Goal: Task Accomplishment & Management: Complete application form

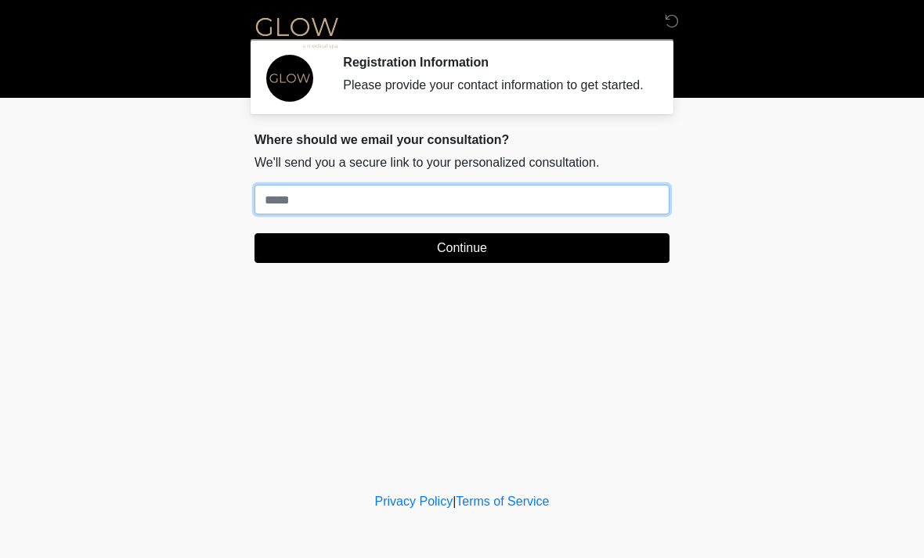
click at [305, 214] on input "Where should we email your treatment plan?" at bounding box center [461, 200] width 415 height 30
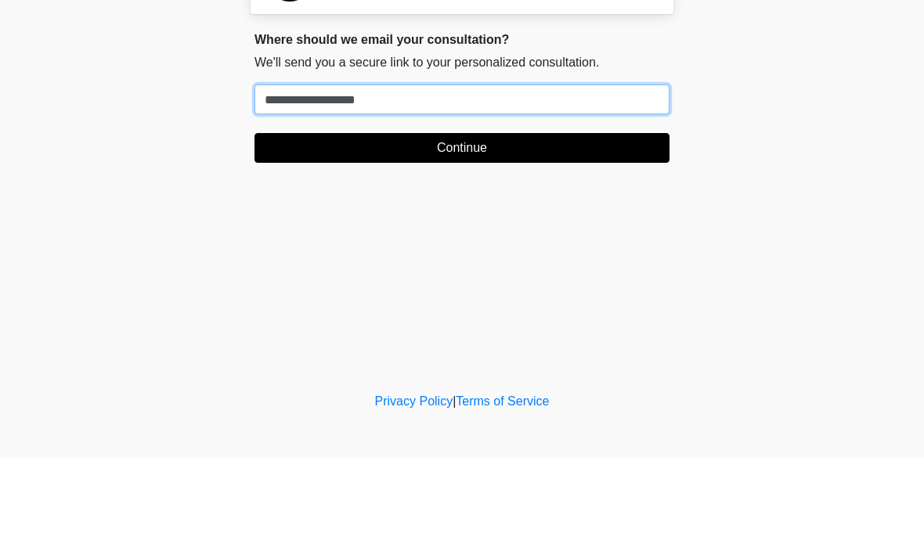
type input "**********"
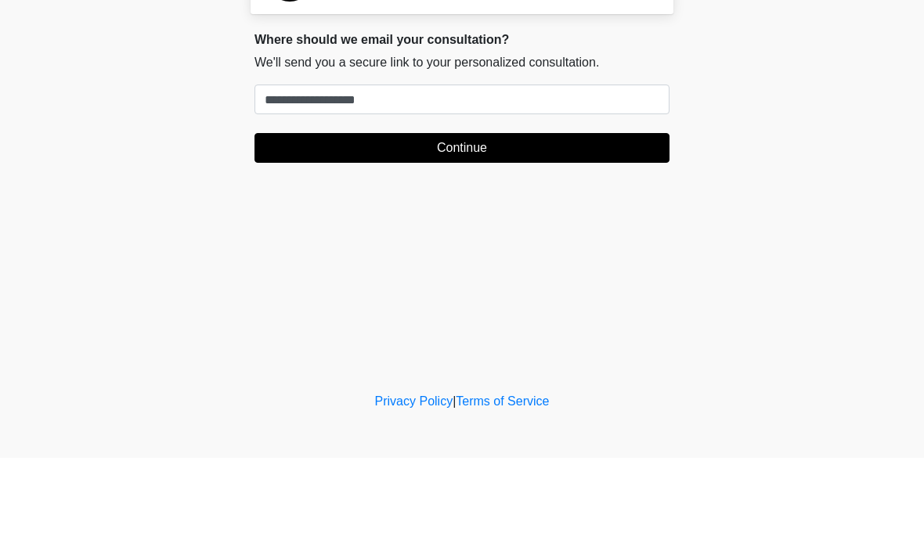
click at [470, 233] on button "Continue" at bounding box center [461, 248] width 415 height 30
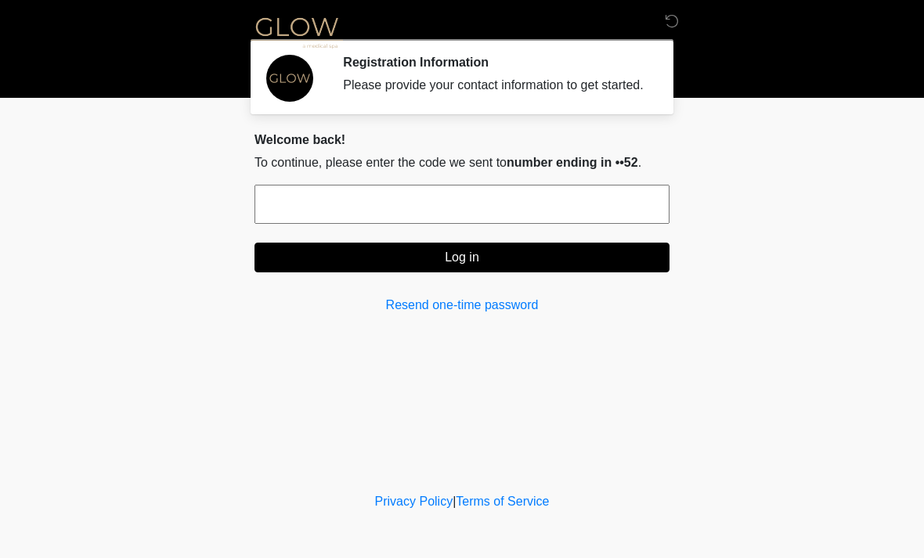
click at [424, 224] on input "text" at bounding box center [461, 204] width 415 height 39
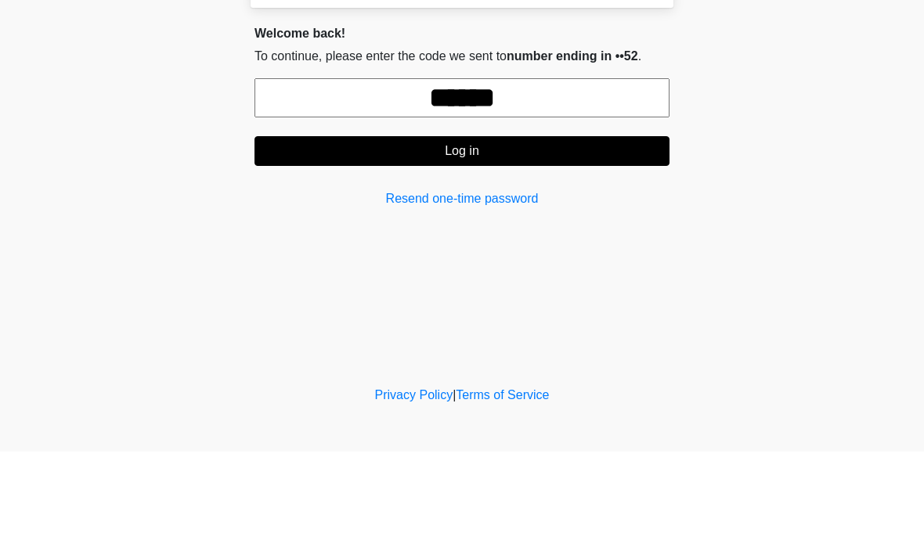
type input "******"
click at [471, 243] on button "Log in" at bounding box center [461, 258] width 415 height 30
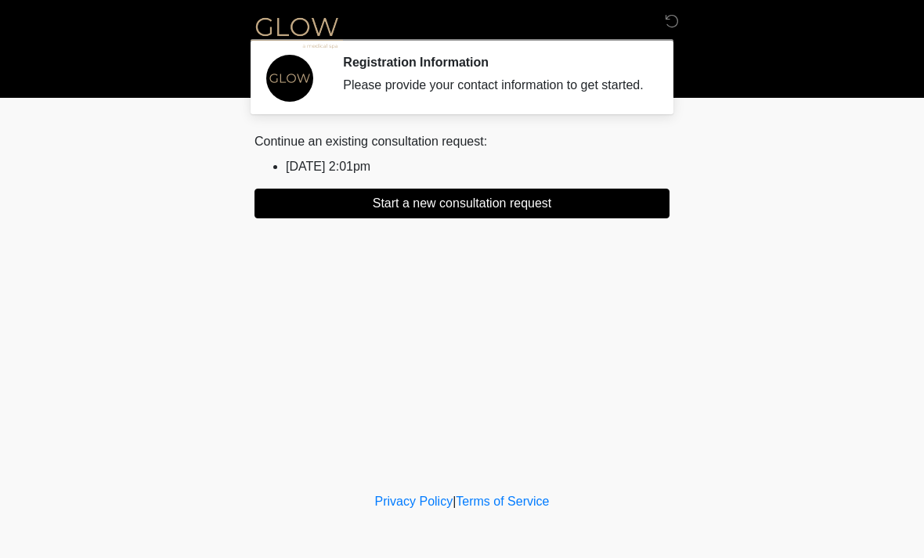
click at [521, 218] on button "Start a new consultation request" at bounding box center [461, 204] width 415 height 30
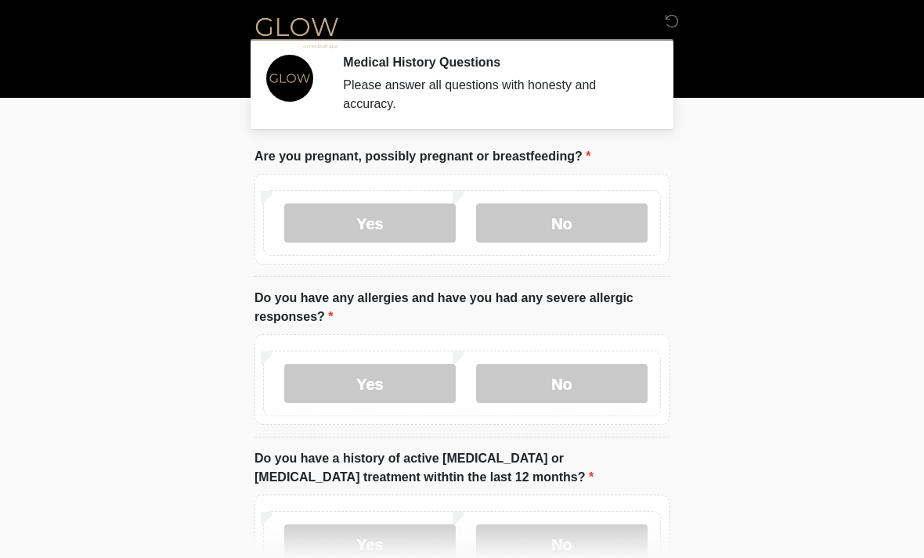
click at [573, 225] on label "No" at bounding box center [561, 223] width 171 height 39
click at [561, 382] on label "No" at bounding box center [561, 383] width 171 height 39
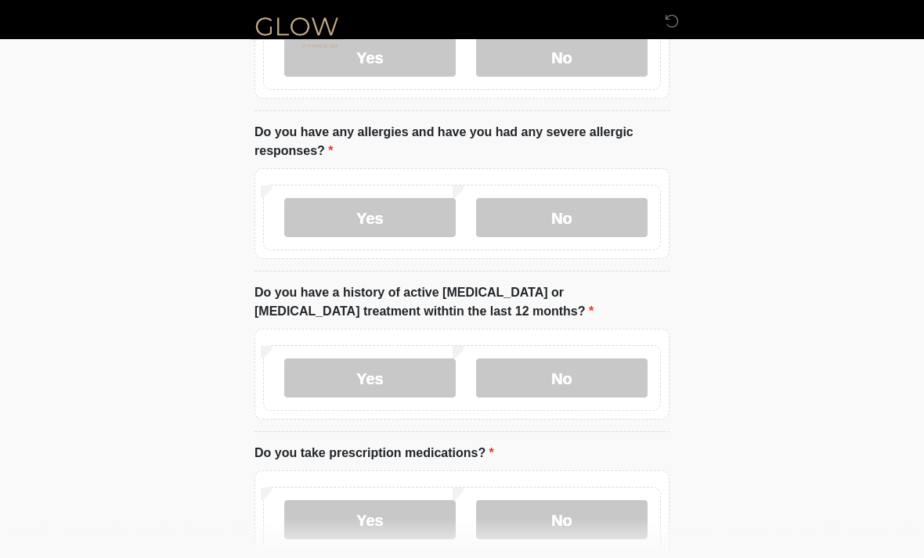
click at [557, 380] on label "No" at bounding box center [561, 378] width 171 height 39
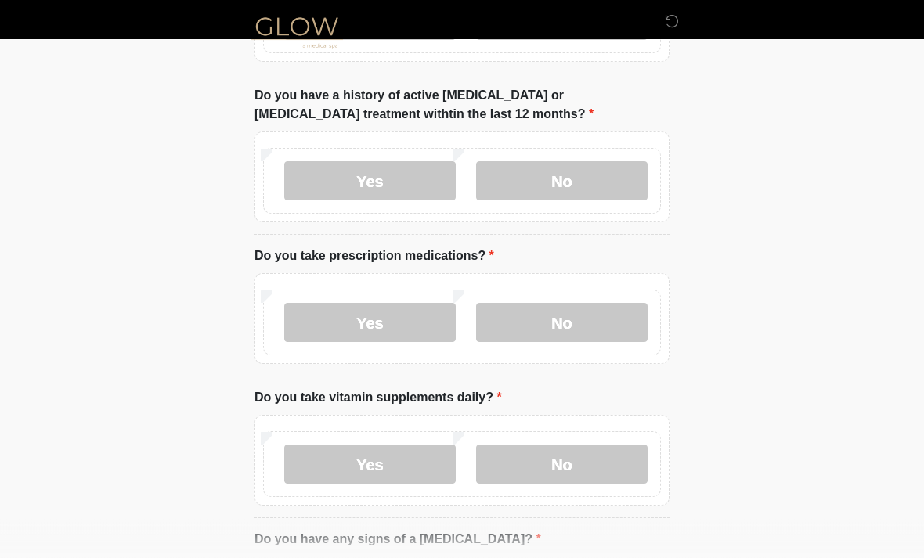
click at [376, 317] on label "Yes" at bounding box center [369, 323] width 171 height 39
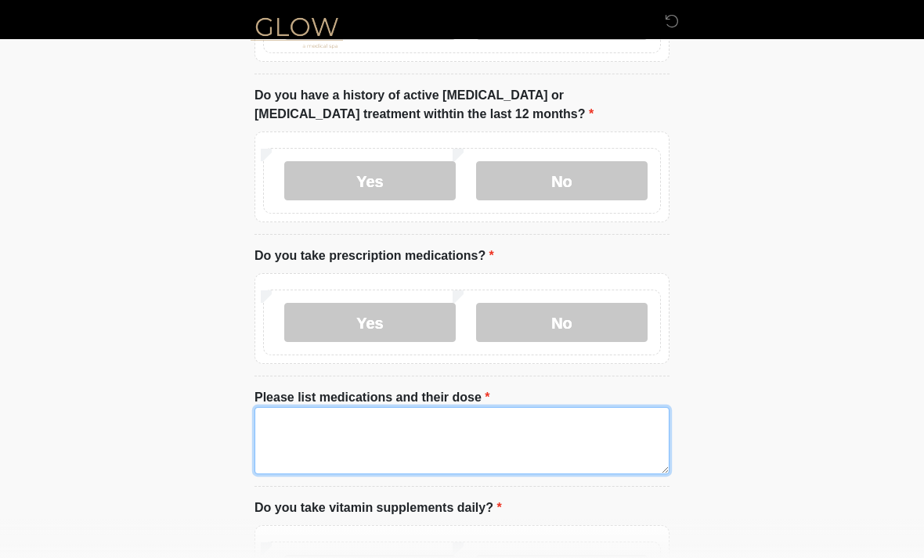
click at [341, 421] on textarea "Please list medications and their dose" at bounding box center [461, 440] width 415 height 67
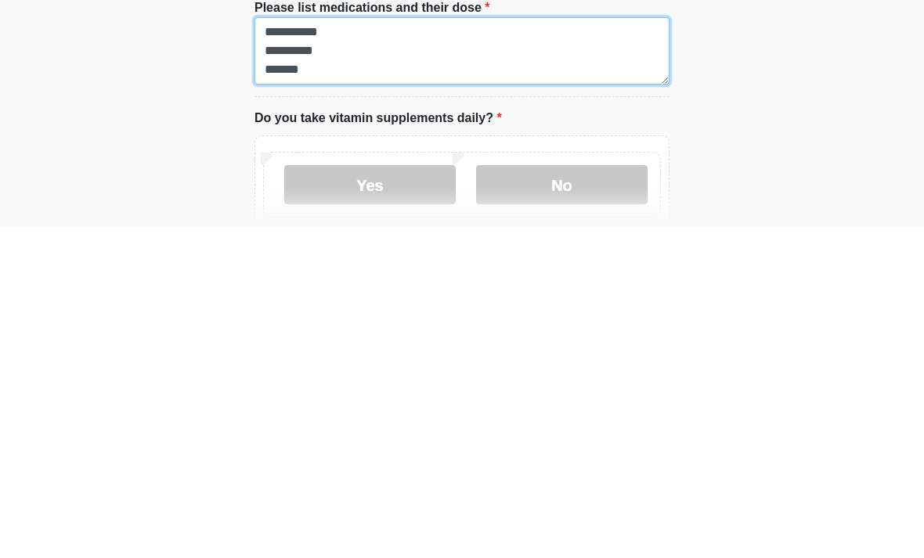
scroll to position [431, 0]
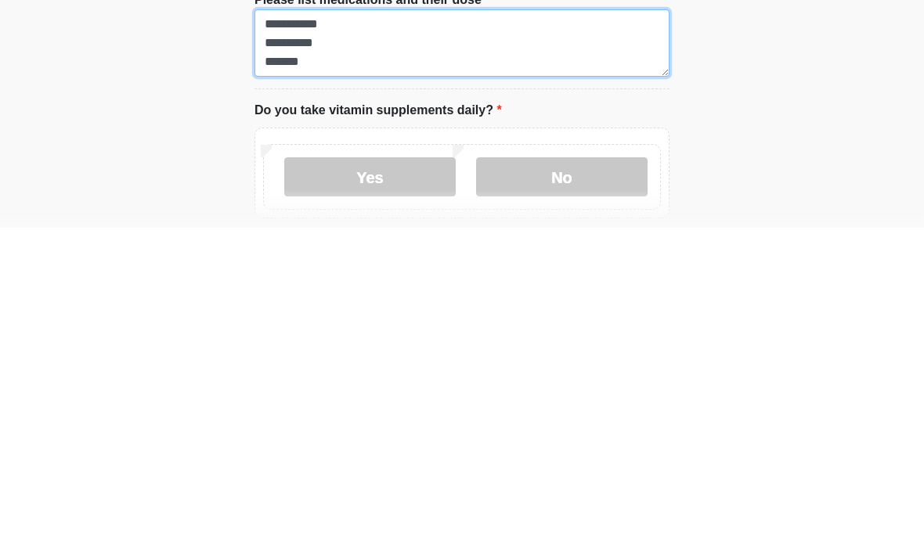
type textarea "**********"
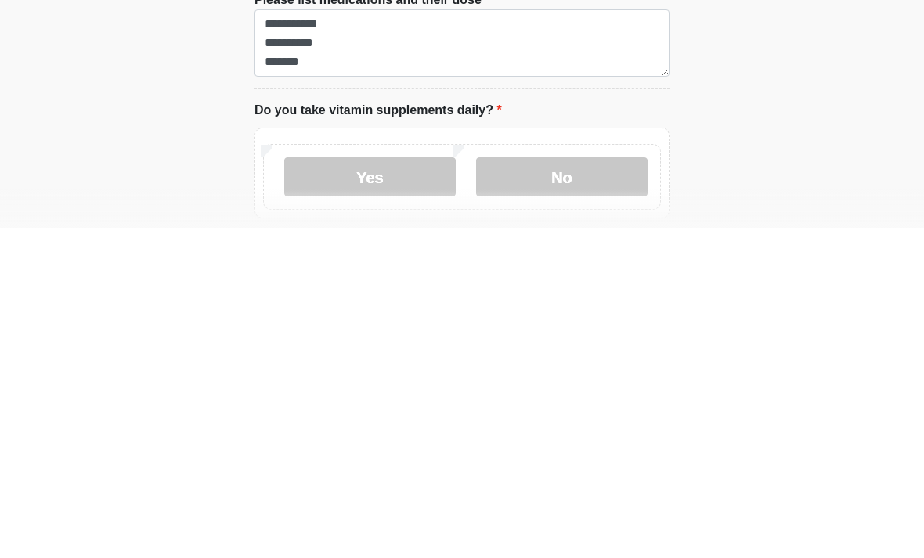
click at [378, 488] on label "Yes" at bounding box center [369, 507] width 171 height 39
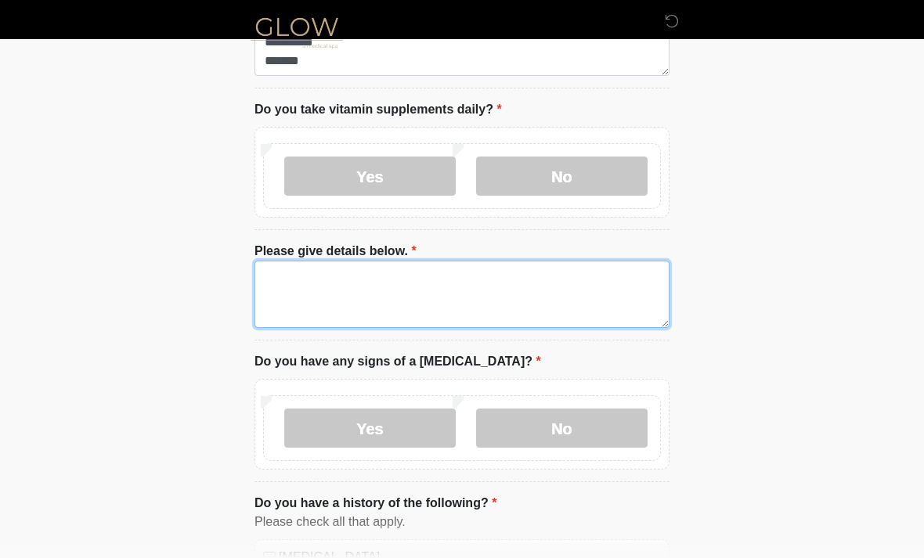
click at [358, 292] on textarea "Please give details below." at bounding box center [461, 294] width 415 height 67
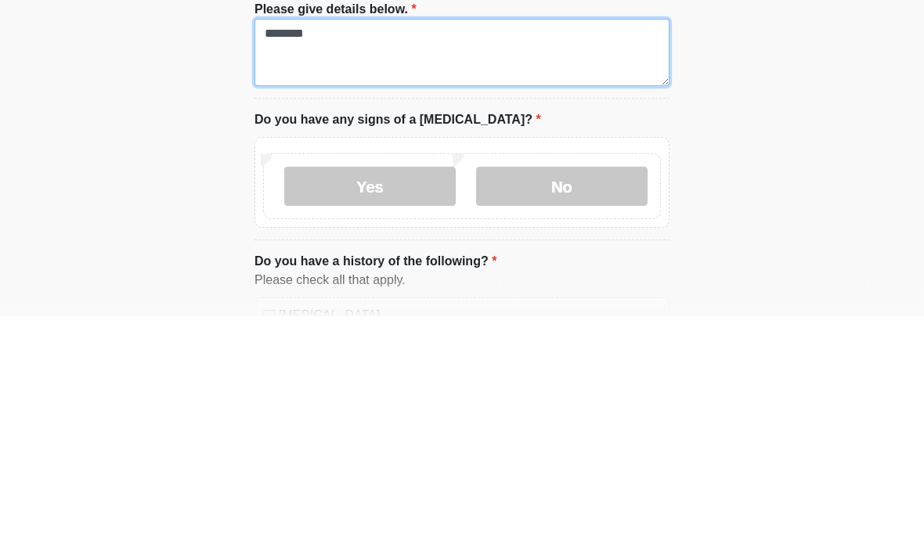
type textarea "********"
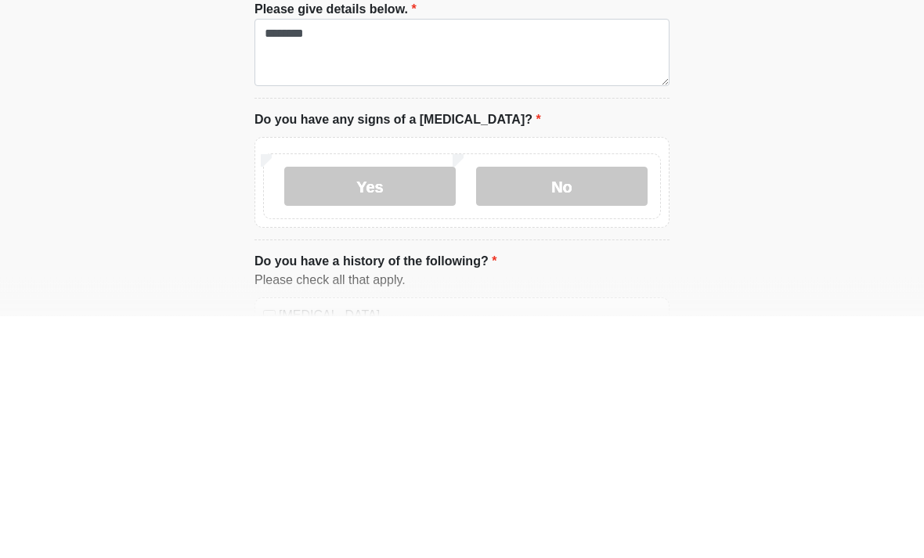
click at [571, 409] on label "No" at bounding box center [561, 428] width 171 height 39
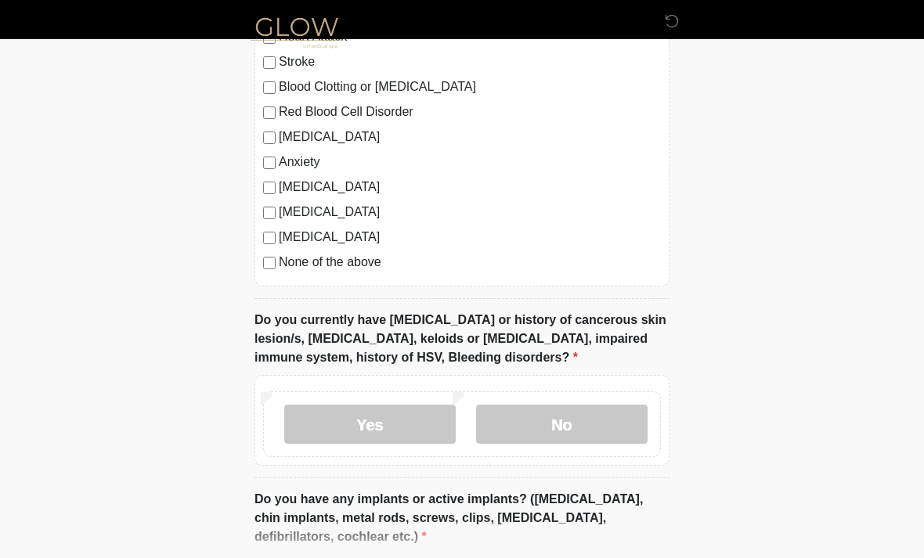
scroll to position [1343, 0]
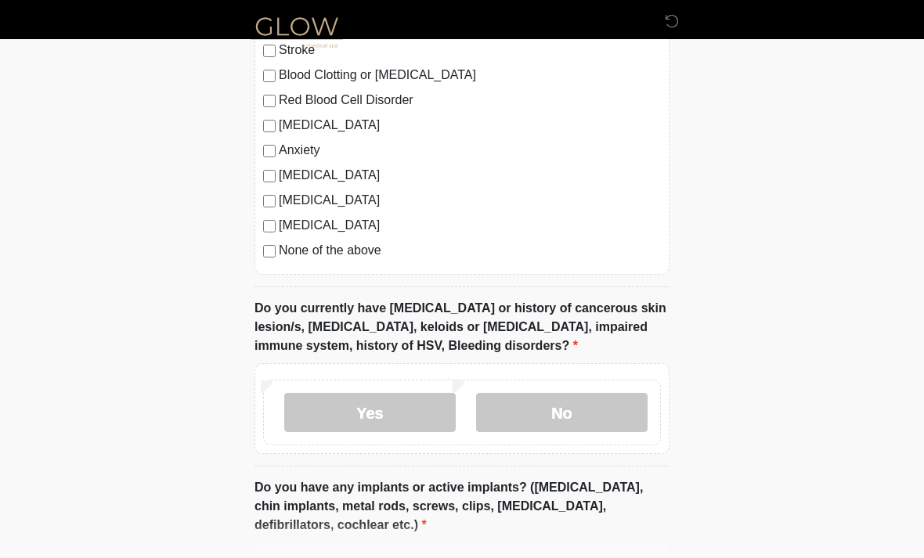
click at [560, 396] on label "No" at bounding box center [561, 413] width 171 height 39
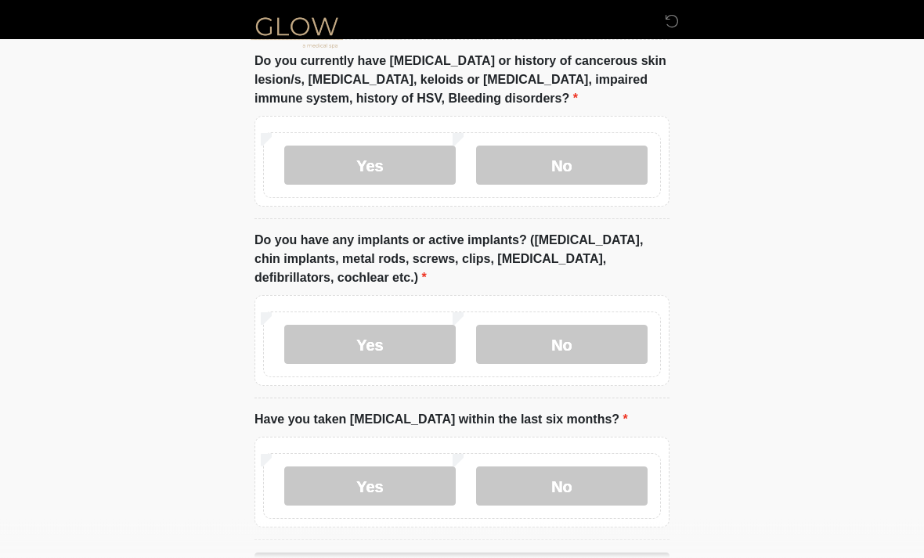
scroll to position [1592, 0]
click at [556, 346] on label "No" at bounding box center [561, 343] width 171 height 39
click at [388, 340] on label "Yes" at bounding box center [369, 343] width 171 height 39
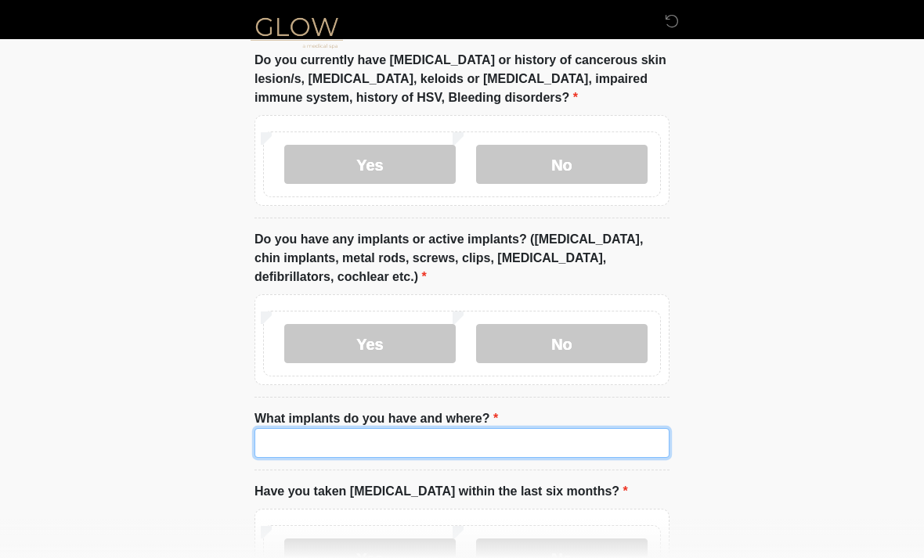
click at [362, 429] on input "What implants do you have and where?" at bounding box center [461, 443] width 415 height 30
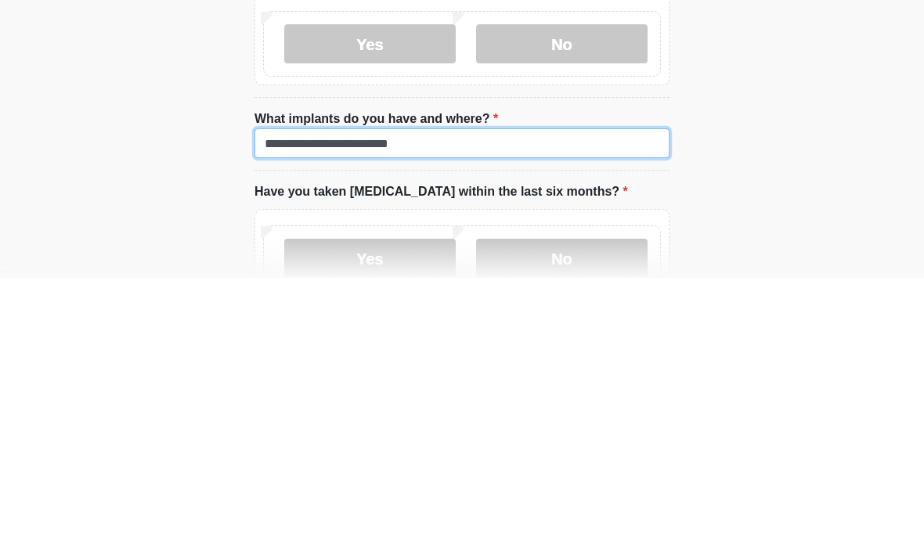
click at [326, 409] on input "**********" at bounding box center [461, 424] width 415 height 30
click at [369, 409] on input "**********" at bounding box center [461, 424] width 415 height 30
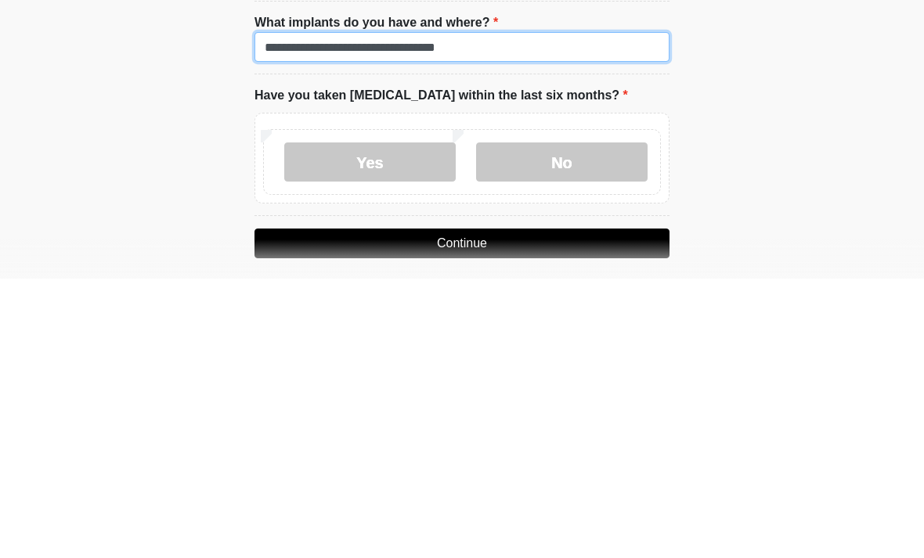
type input "**********"
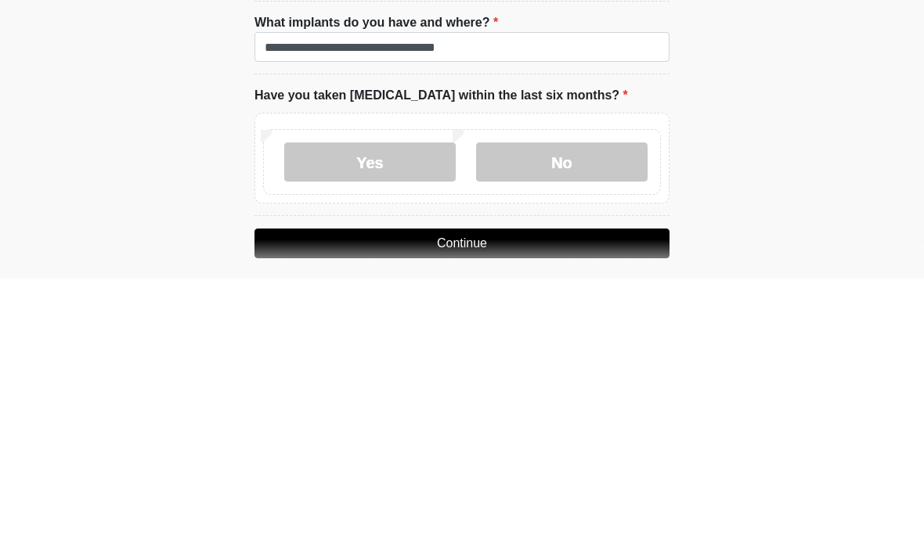
click at [568, 422] on label "No" at bounding box center [561, 441] width 171 height 39
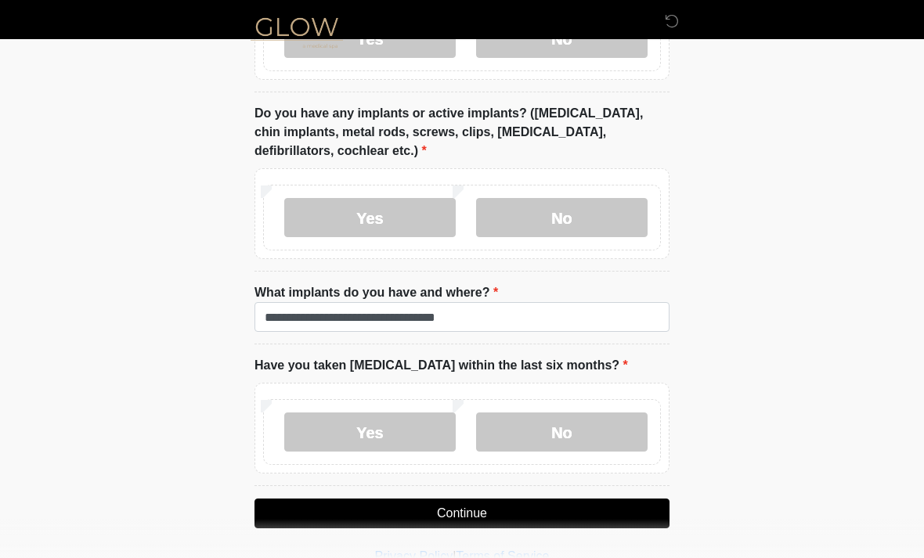
click at [470, 507] on button "Continue" at bounding box center [461, 514] width 415 height 30
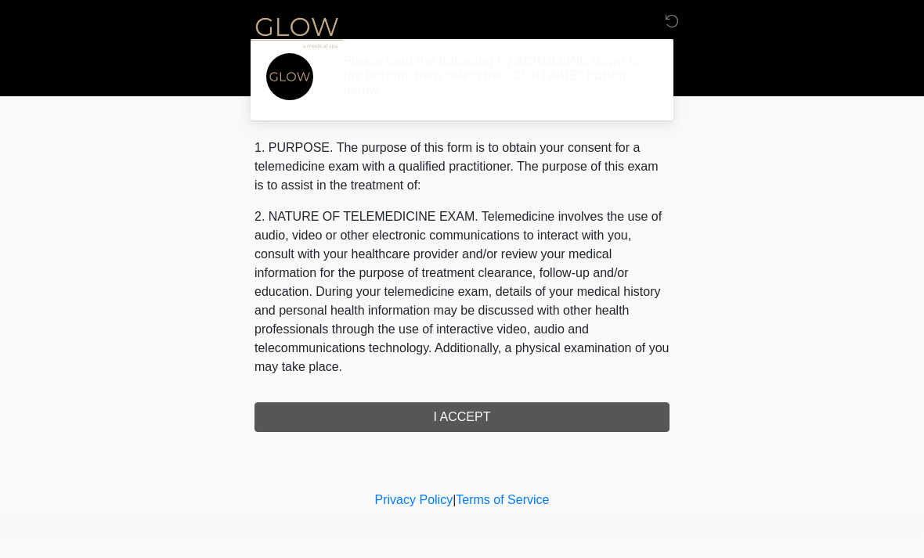
scroll to position [0, 0]
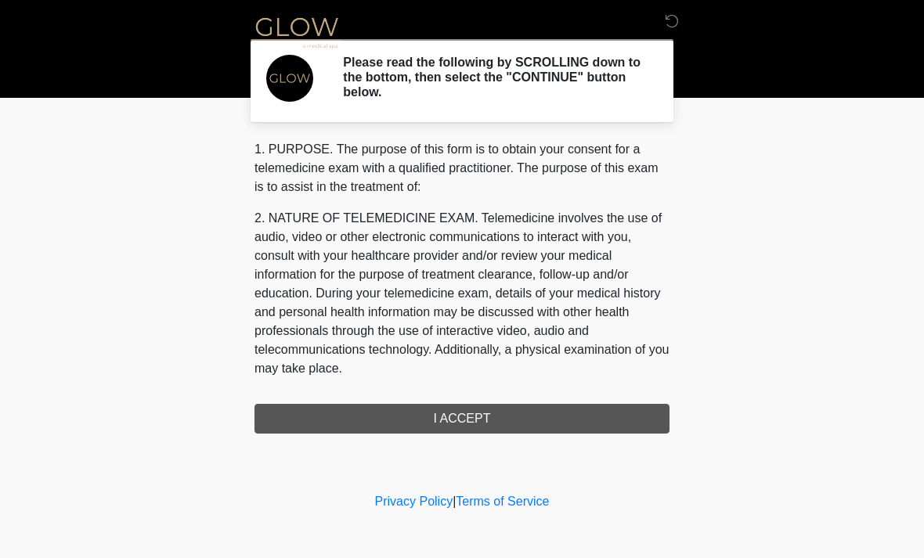
click at [478, 423] on div "1. PURPOSE. The purpose of this form is to obtain your consent for a telemedici…" at bounding box center [461, 287] width 415 height 294
click at [459, 412] on div "1. PURPOSE. The purpose of this form is to obtain your consent for a telemedici…" at bounding box center [461, 287] width 415 height 294
click at [497, 508] on link "Terms of Service" at bounding box center [502, 501] width 93 height 13
click at [467, 416] on div "1. PURPOSE. The purpose of this form is to obtain your consent for a telemedici…" at bounding box center [461, 287] width 415 height 294
click at [409, 503] on link "Privacy Policy" at bounding box center [414, 501] width 78 height 13
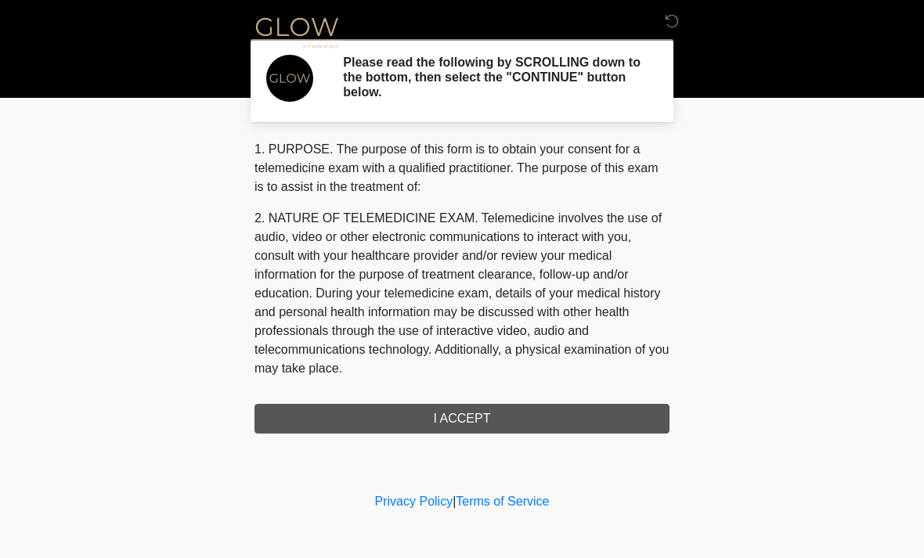
click at [474, 417] on div "1. PURPOSE. The purpose of this form is to obtain your consent for a telemedici…" at bounding box center [461, 287] width 415 height 294
click at [460, 420] on div "1. PURPOSE. The purpose of this form is to obtain your consent for a telemedici…" at bounding box center [461, 287] width 415 height 294
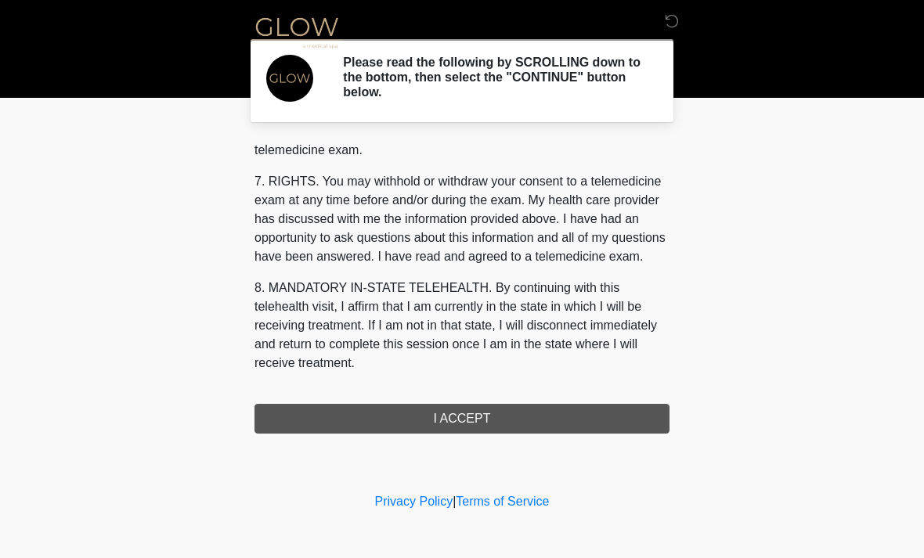
scroll to position [663, 0]
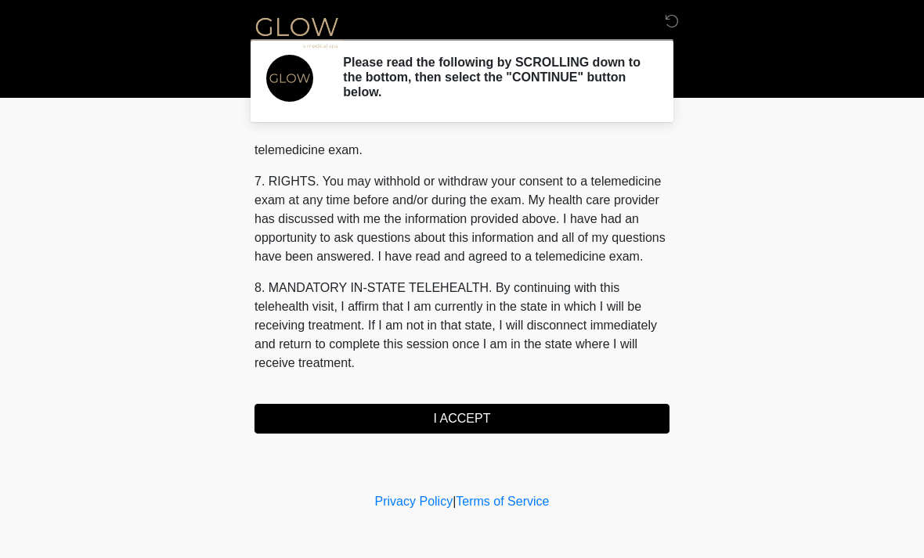
click at [458, 417] on button "I ACCEPT" at bounding box center [461, 419] width 415 height 30
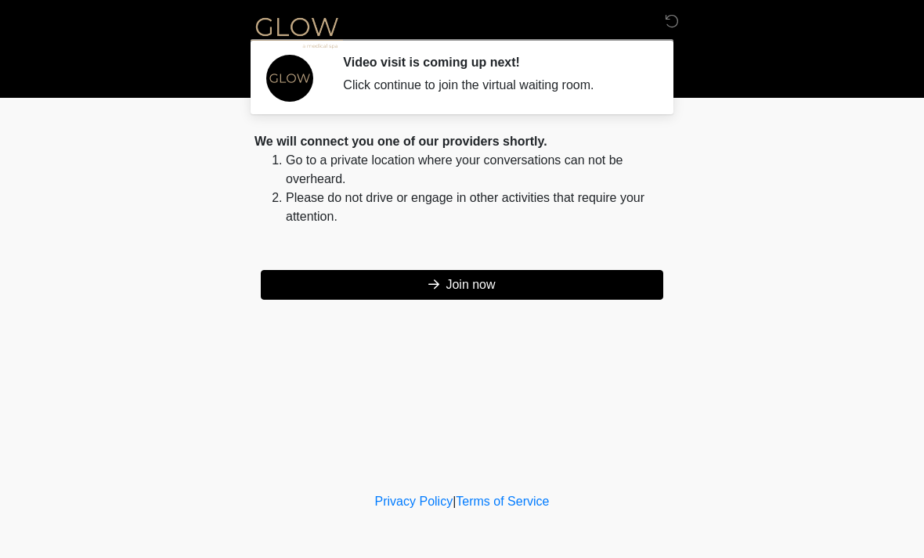
click at [449, 278] on button "Join now" at bounding box center [462, 285] width 402 height 30
